Goal: Check status: Check status

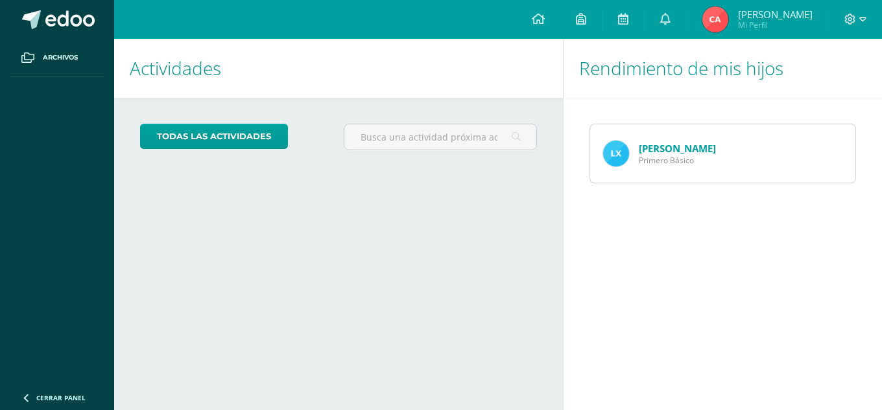
click at [607, 148] on img at bounding box center [616, 154] width 26 height 26
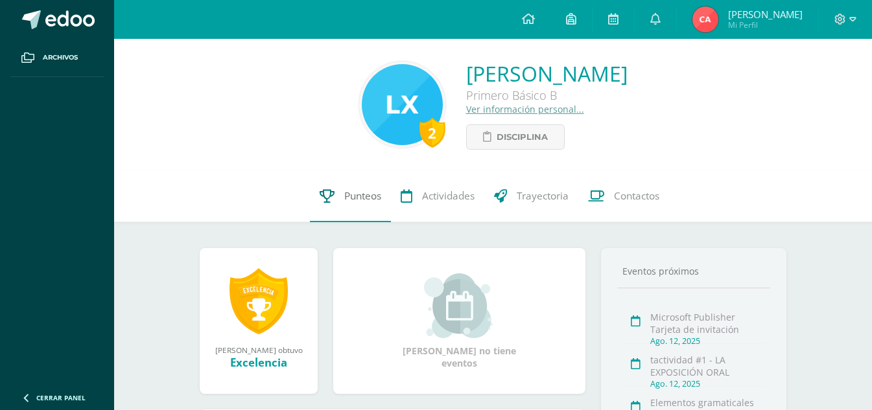
click at [363, 195] on span "Punteos" at bounding box center [362, 196] width 37 height 14
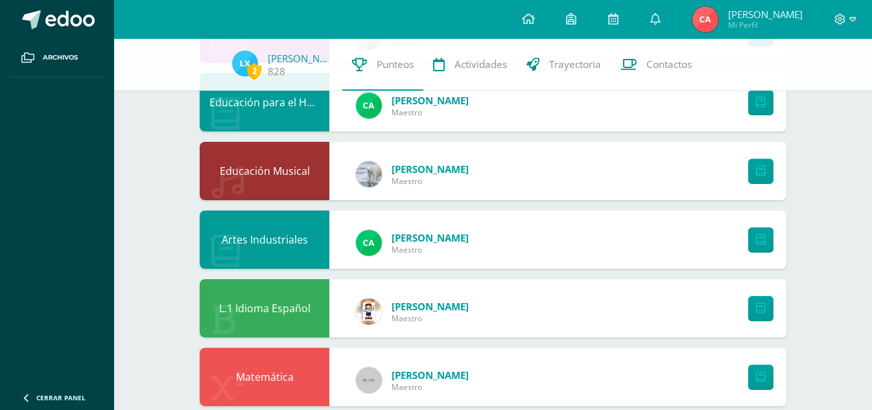
scroll to position [839, 0]
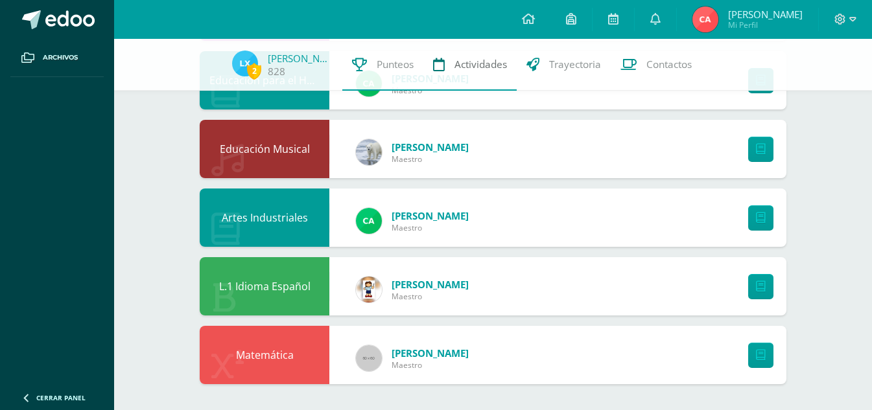
click at [470, 63] on span "Actividades" at bounding box center [480, 65] width 53 height 14
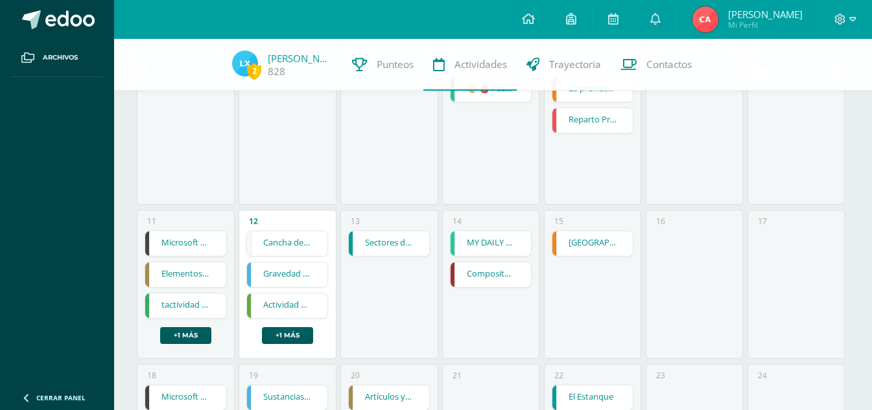
scroll to position [389, 0]
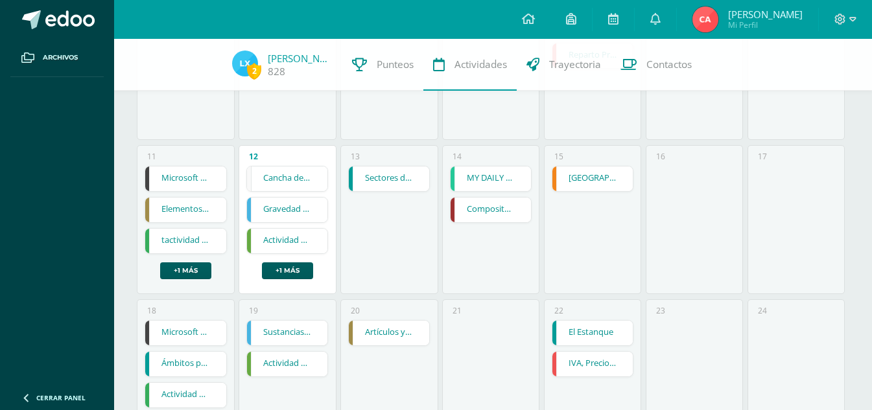
click at [390, 178] on link "Sectores de la producción" at bounding box center [389, 179] width 80 height 25
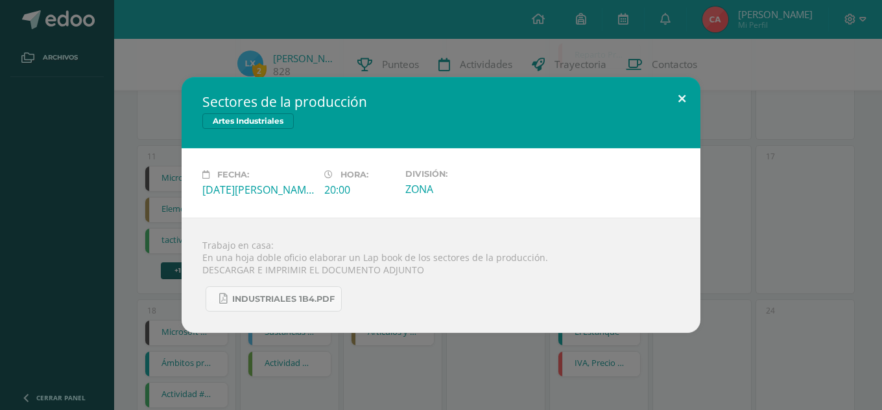
click at [667, 101] on button at bounding box center [681, 99] width 37 height 44
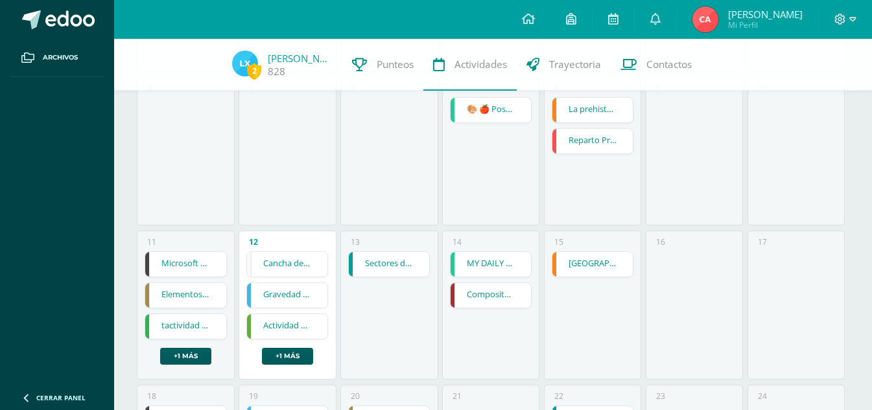
scroll to position [194, 0]
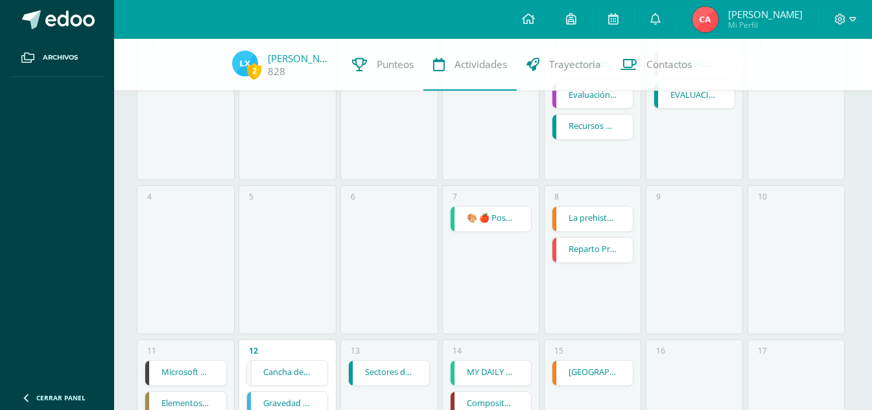
click at [581, 206] on div "La prehistoria" at bounding box center [593, 219] width 82 height 26
click at [582, 211] on link "La prehistoria" at bounding box center [592, 219] width 80 height 25
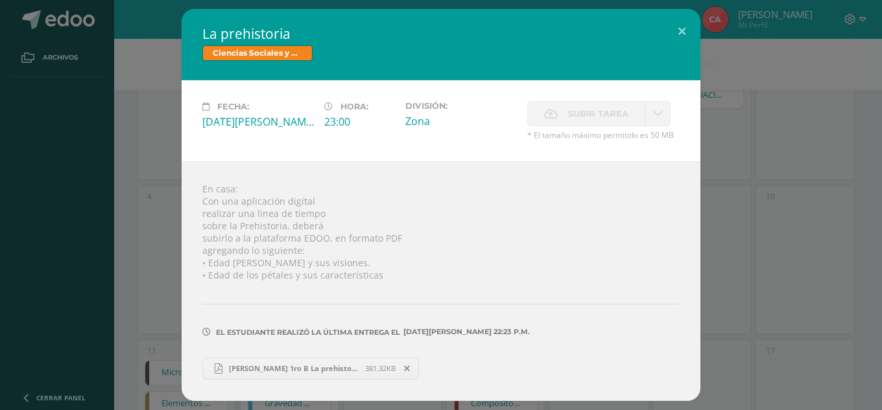
click at [260, 366] on span "[PERSON_NAME] 1ro B La prehistoria.pdf" at bounding box center [293, 369] width 143 height 10
click at [686, 20] on button at bounding box center [681, 31] width 37 height 44
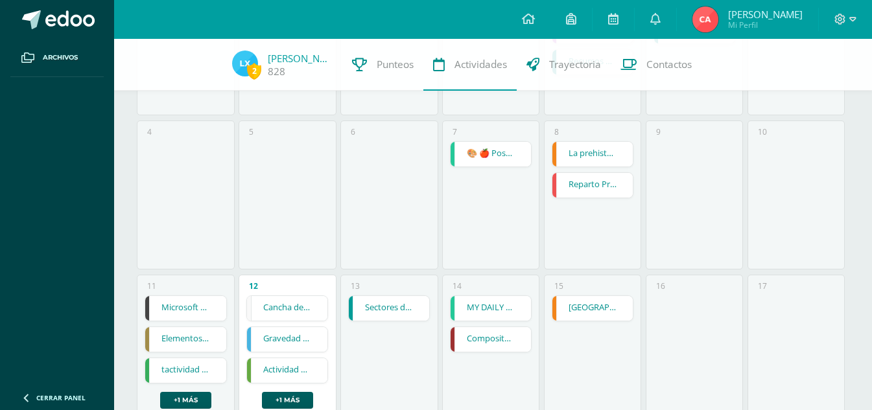
scroll to position [389, 0]
